Goal: Task Accomplishment & Management: Manage account settings

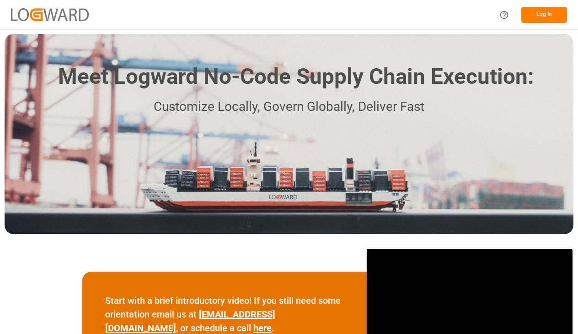
click at [541, 16] on button "Log In" at bounding box center [545, 15] width 46 height 16
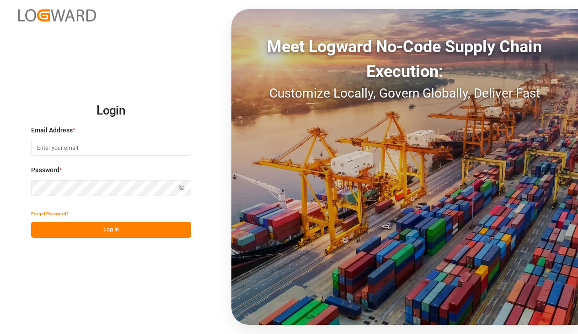
click at [58, 148] on input at bounding box center [111, 148] width 160 height 16
paste input "[PERSON_NAME][EMAIL_ADDRESS][PERSON_NAME][DOMAIN_NAME]"
type input "[PERSON_NAME][EMAIL_ADDRESS][PERSON_NAME][DOMAIN_NAME]"
click at [31, 221] on button "Log In" at bounding box center [111, 229] width 160 height 16
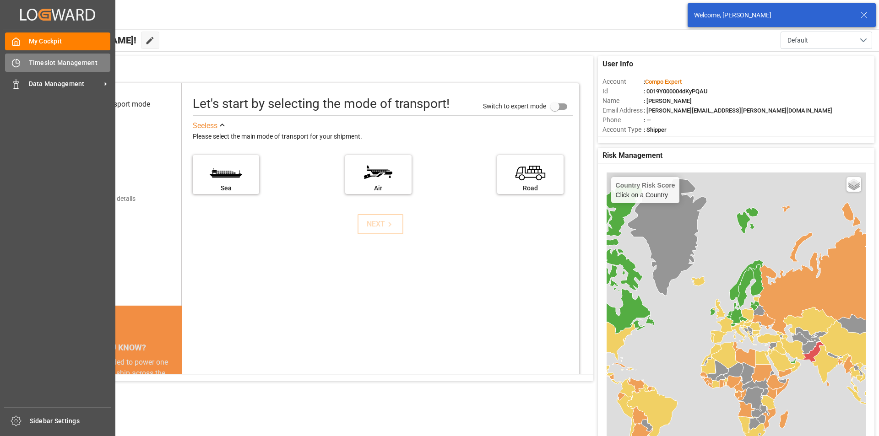
click at [68, 64] on span "Timeslot Management" at bounding box center [70, 63] width 82 height 10
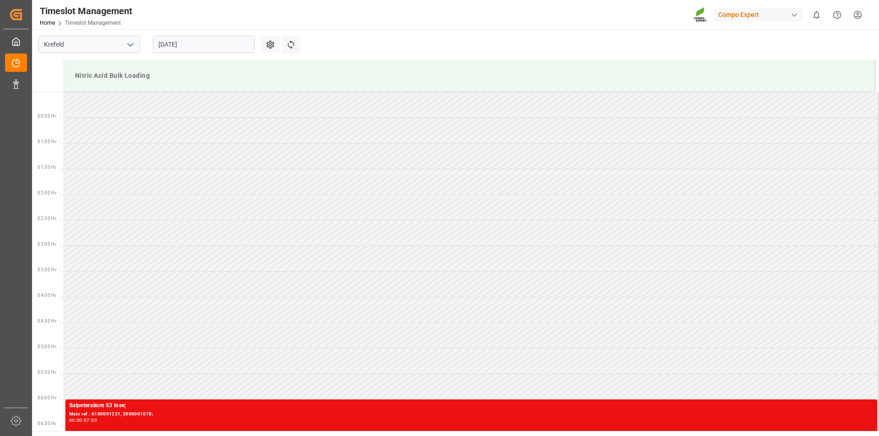
scroll to position [404, 0]
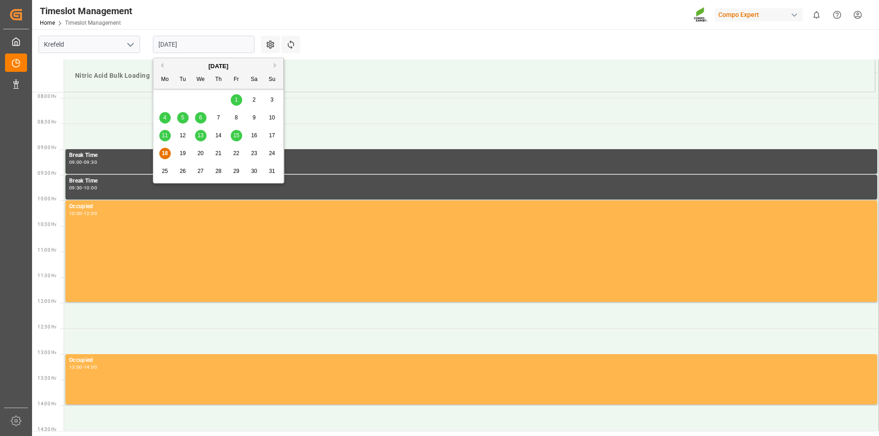
click at [221, 48] on input "[DATE]" at bounding box center [204, 44] width 102 height 17
click at [235, 134] on span "15" at bounding box center [236, 135] width 6 height 6
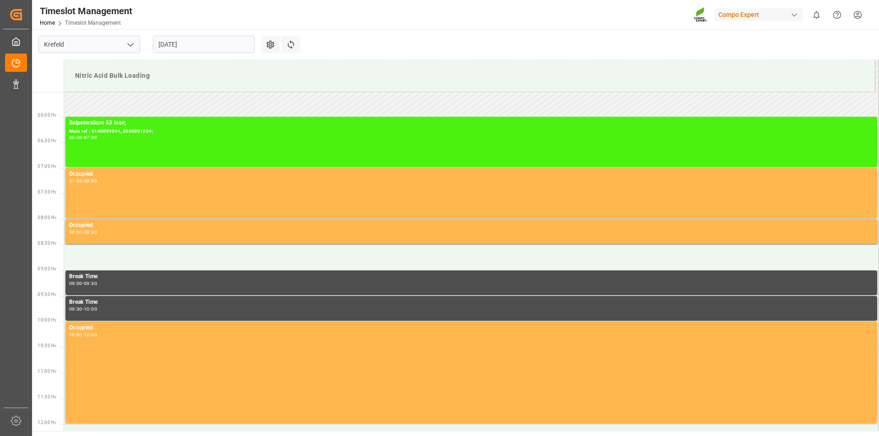
scroll to position [274, 0]
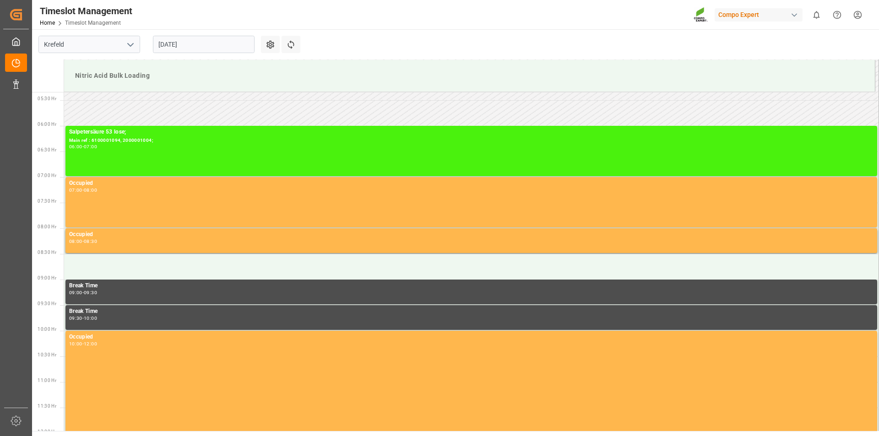
click at [857, 15] on html "Created by potrace 1.15, written by [PERSON_NAME] [DATE]-[DATE] Created by potr…" at bounding box center [439, 218] width 879 height 436
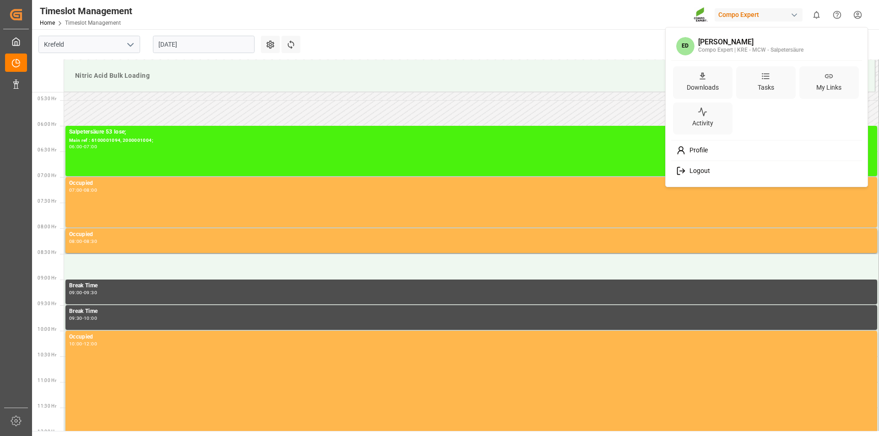
click at [706, 173] on span "Logout" at bounding box center [697, 171] width 24 height 8
